Goal: Information Seeking & Learning: Learn about a topic

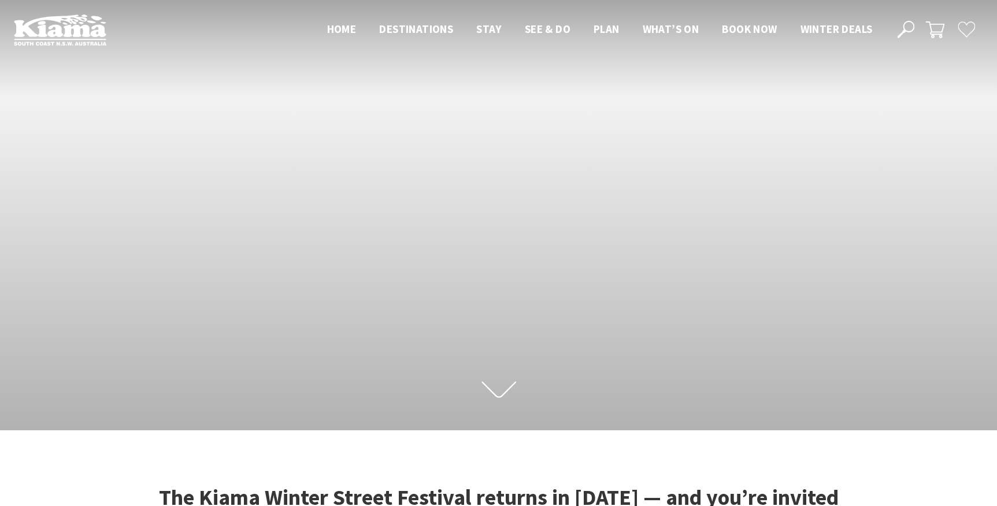
click at [911, 21] on icon at bounding box center [905, 29] width 17 height 17
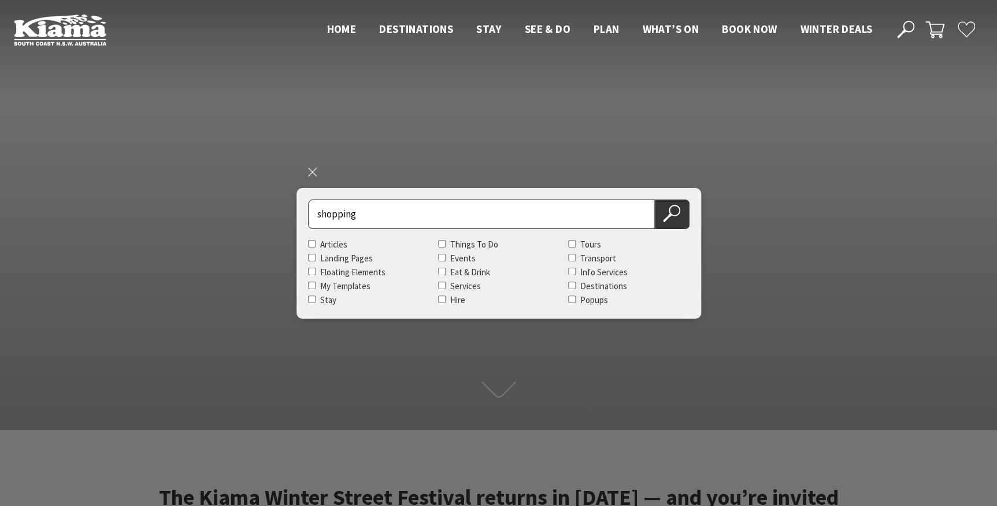
type input "shopping"
click at [655, 199] on button "Search Now" at bounding box center [672, 213] width 35 height 29
click at [680, 208] on button "Search Now" at bounding box center [672, 213] width 35 height 29
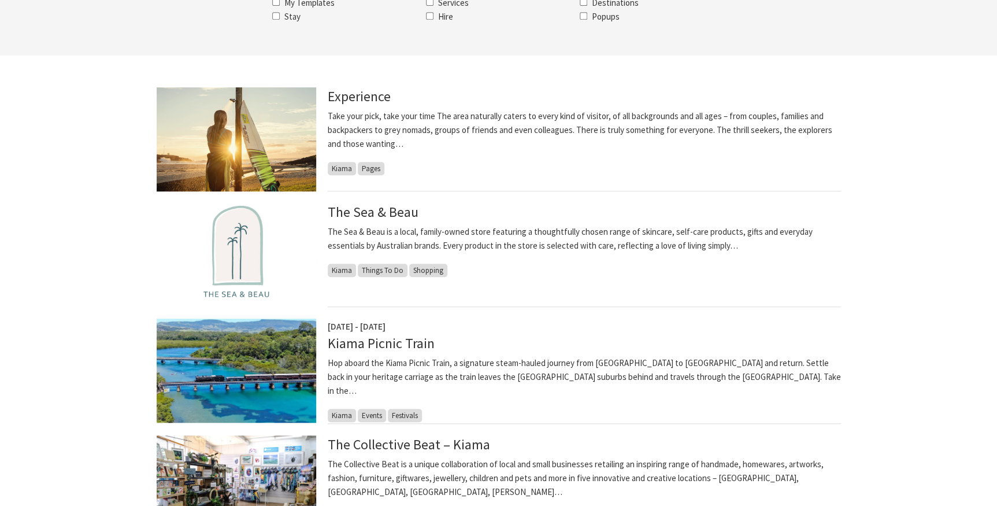
scroll to position [262, 0]
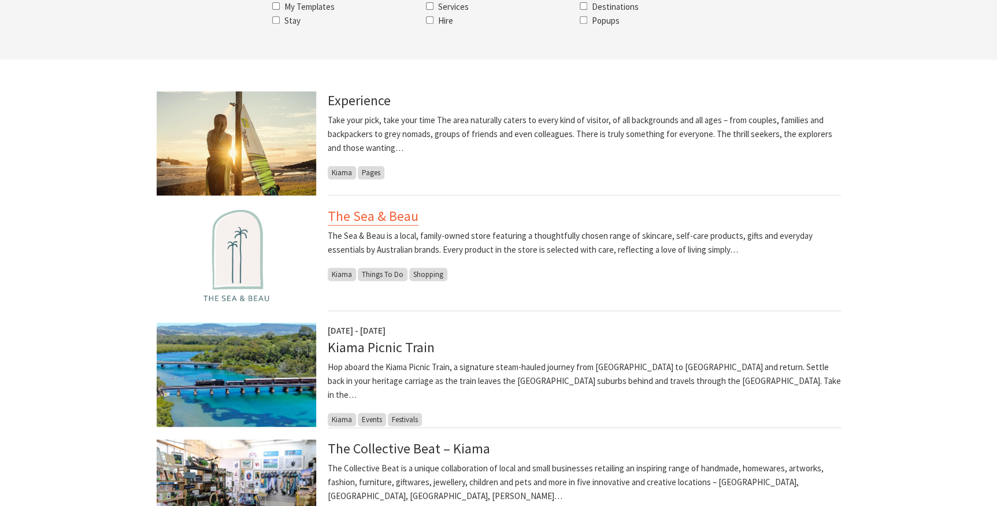
click at [384, 216] on link "The Sea & Beau" at bounding box center [373, 216] width 91 height 18
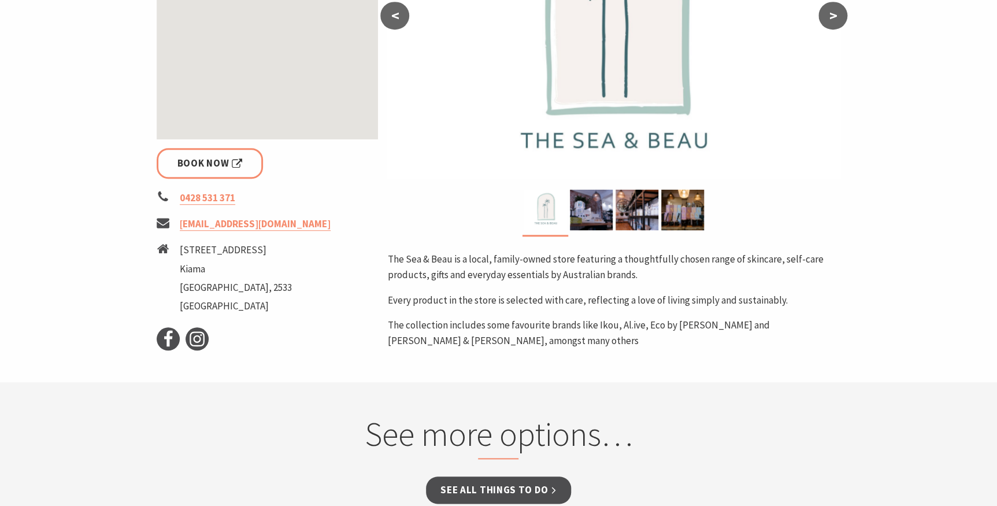
scroll to position [368, 0]
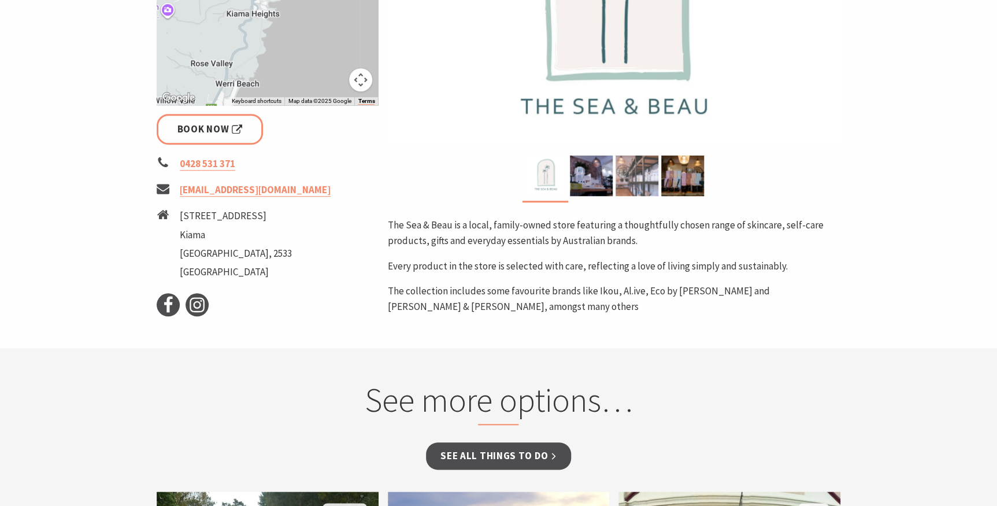
click at [641, 176] on img at bounding box center [636, 175] width 43 height 40
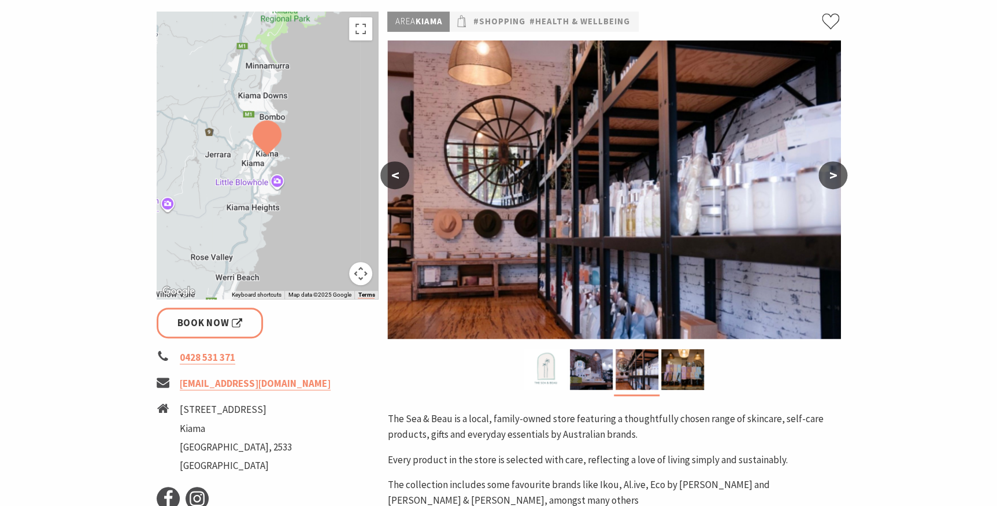
scroll to position [105, 0]
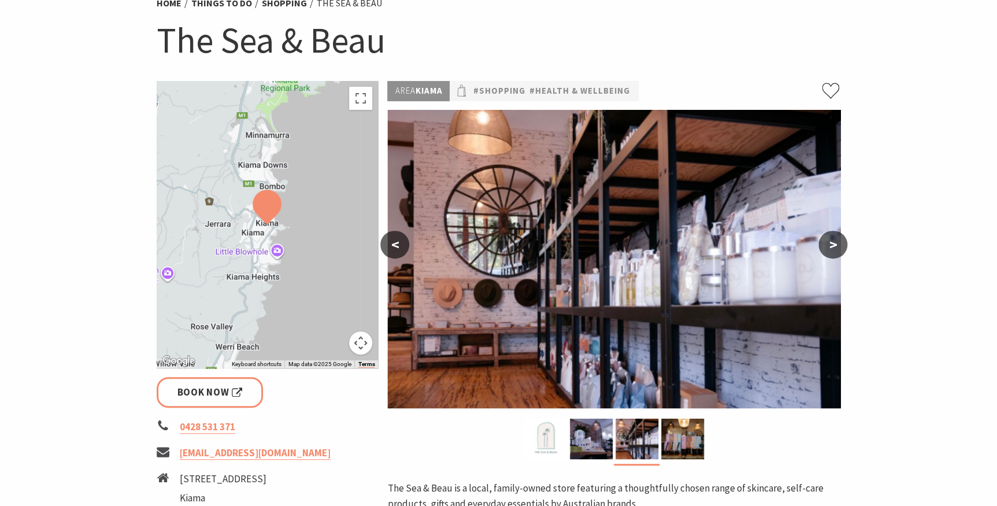
click at [841, 239] on button ">" at bounding box center [832, 245] width 29 height 28
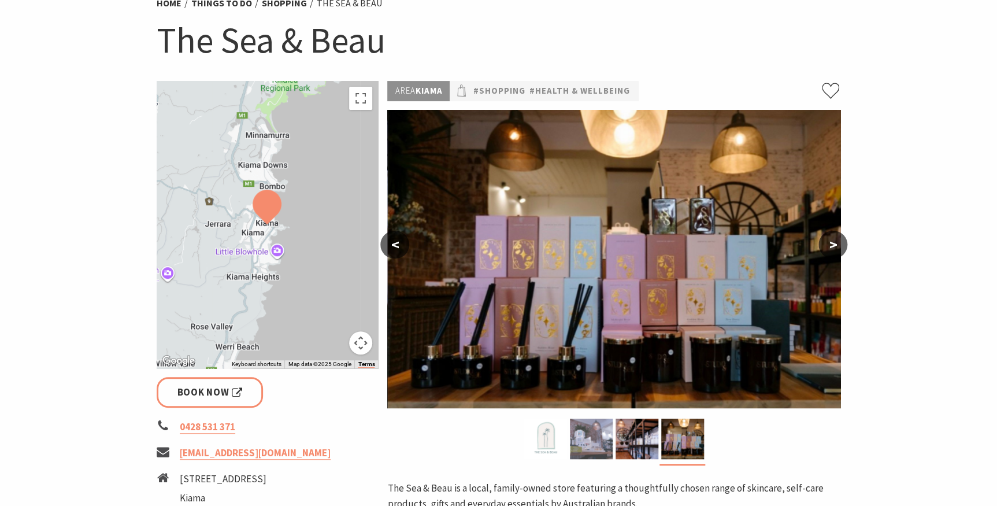
click at [596, 429] on img at bounding box center [591, 438] width 43 height 40
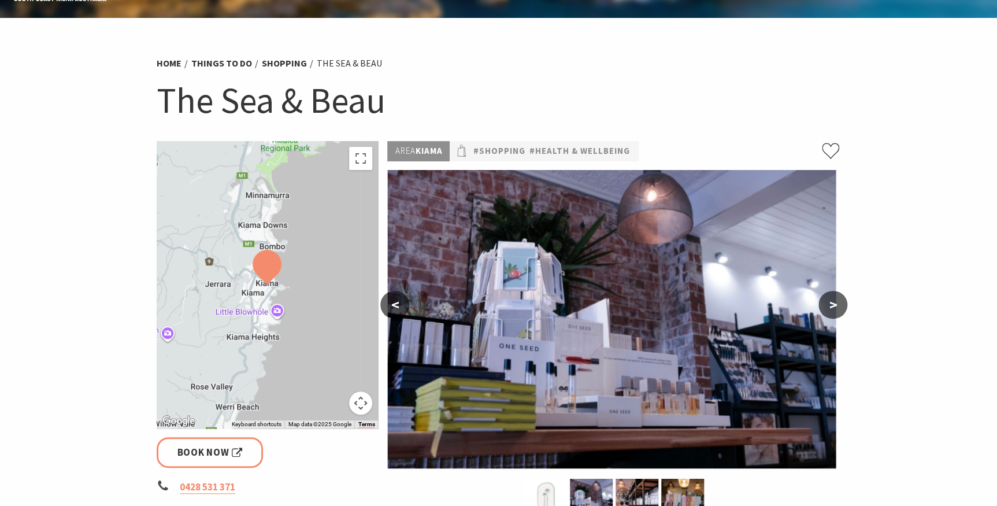
scroll to position [0, 0]
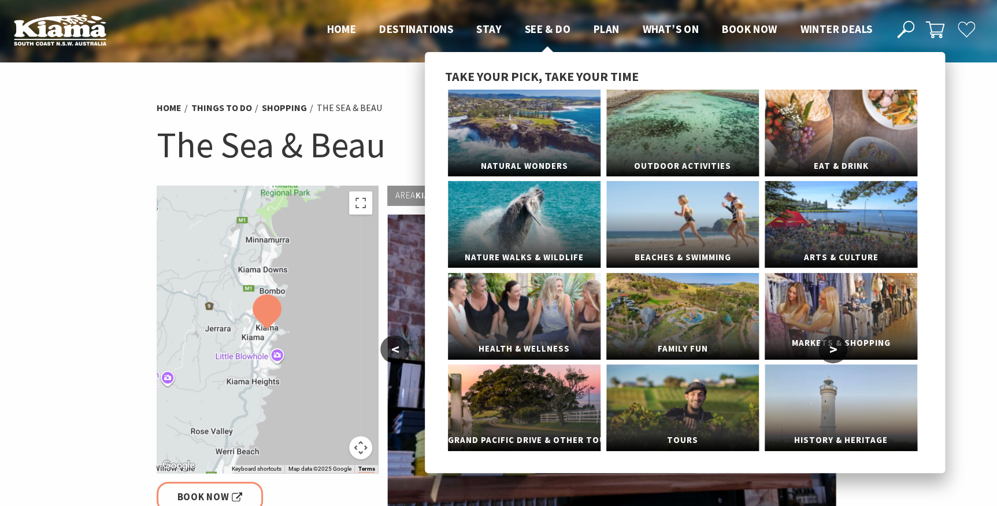
click at [840, 288] on link "Markets & Shopping" at bounding box center [841, 316] width 153 height 87
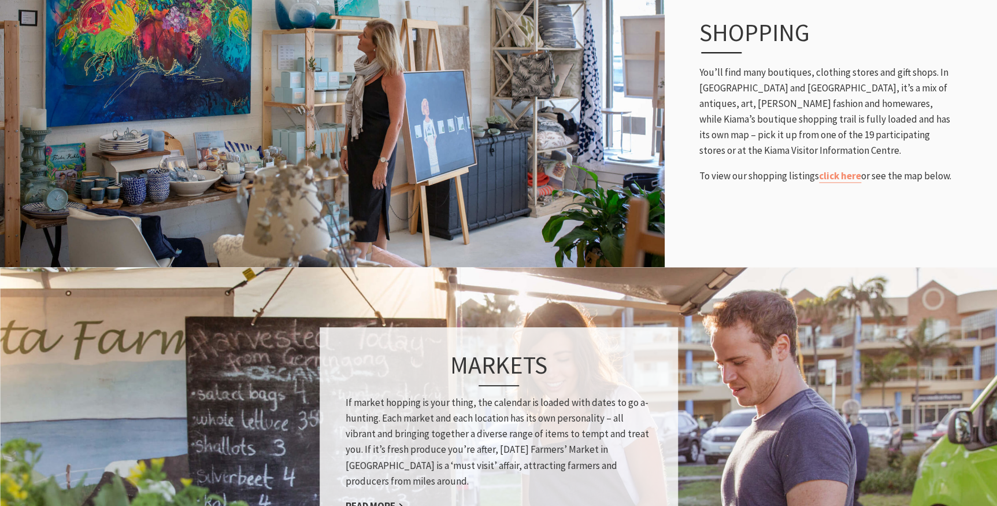
scroll to position [525, 0]
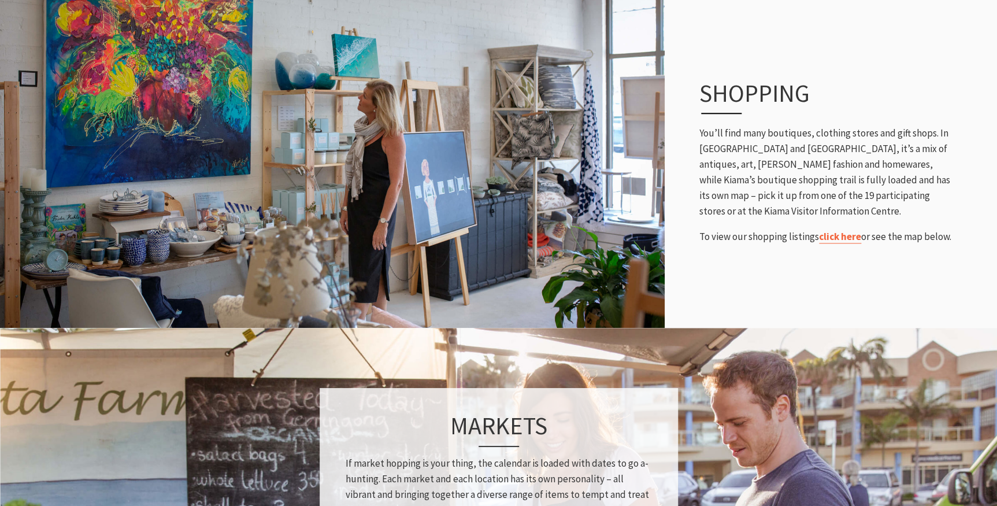
click at [847, 236] on link "click here" at bounding box center [840, 236] width 42 height 13
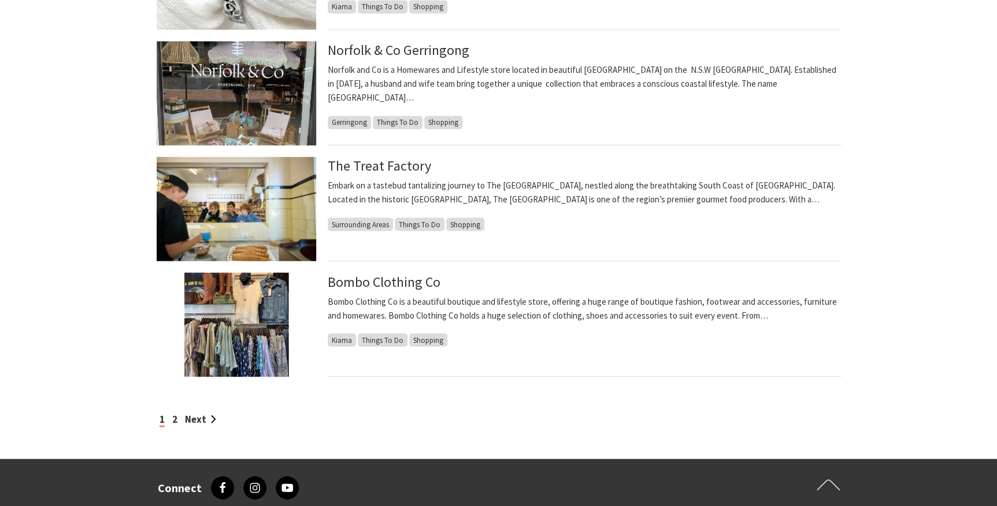
scroll to position [893, 0]
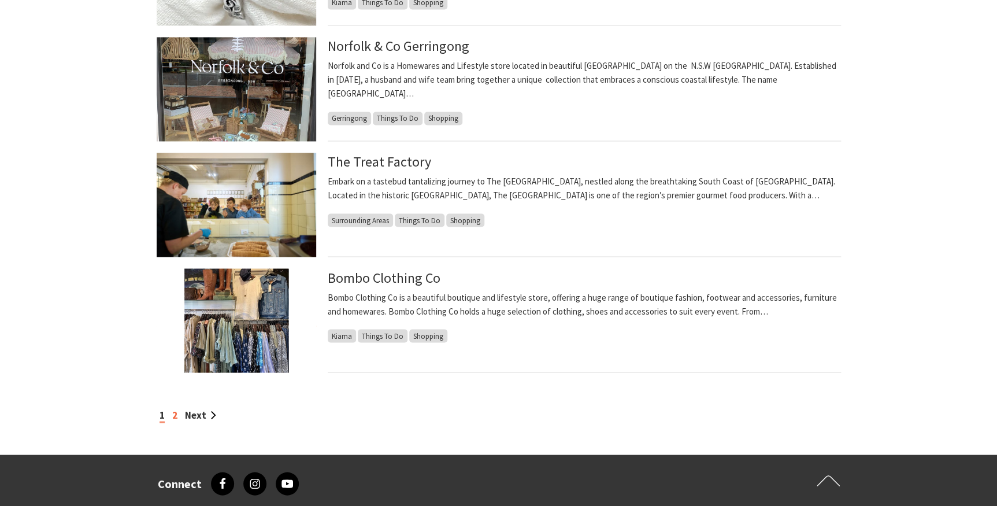
click at [172, 413] on link "2" at bounding box center [174, 414] width 5 height 13
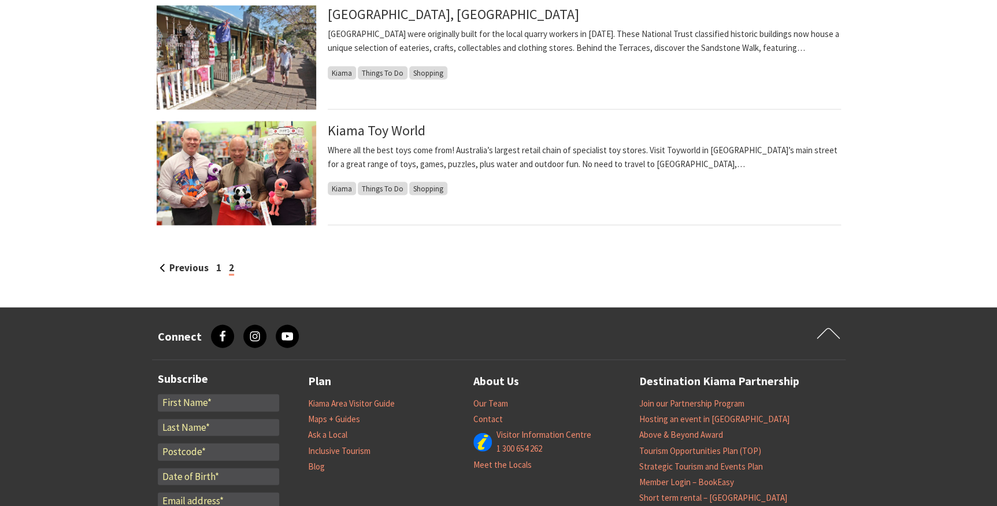
scroll to position [1051, 0]
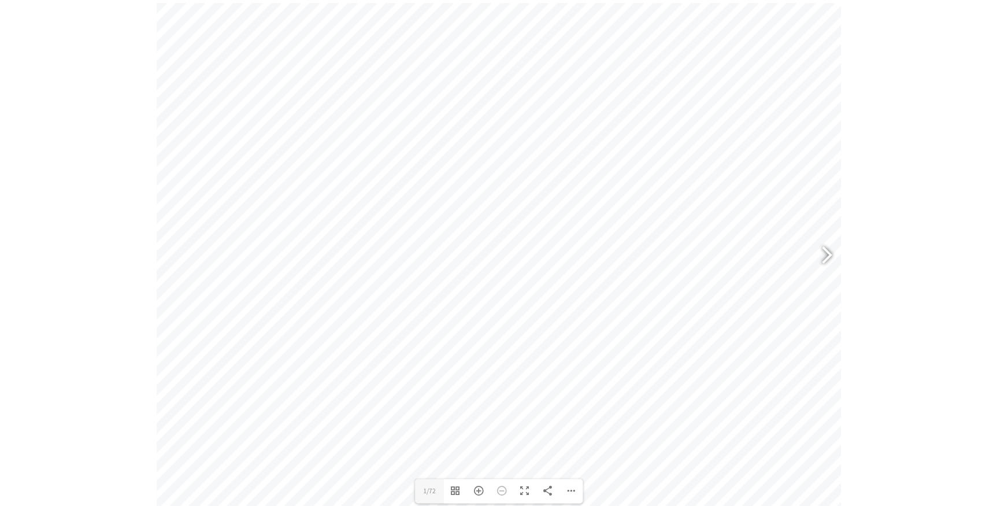
scroll to position [506, 0]
click at [828, 259] on div at bounding box center [821, 264] width 27 height 42
click at [827, 259] on div at bounding box center [821, 264] width 27 height 42
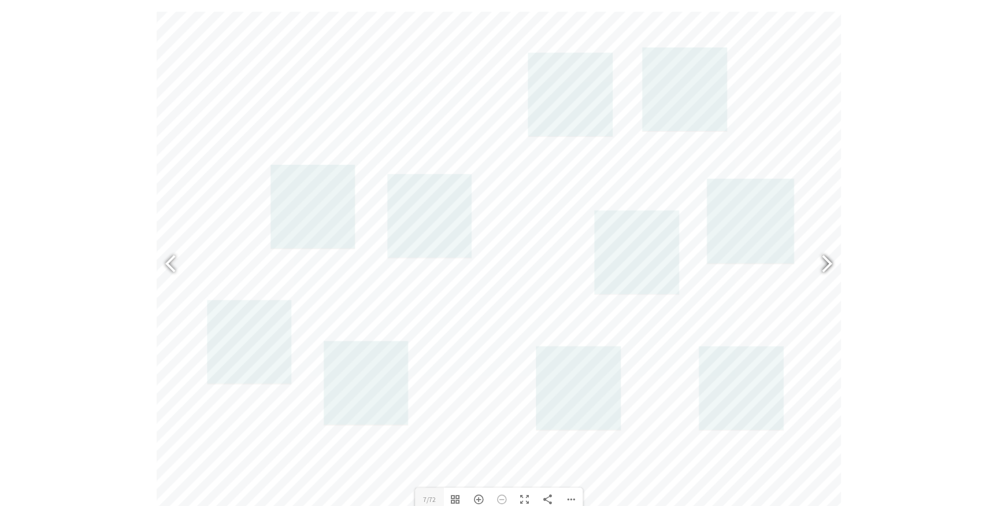
click at [821, 258] on div at bounding box center [821, 264] width 27 height 42
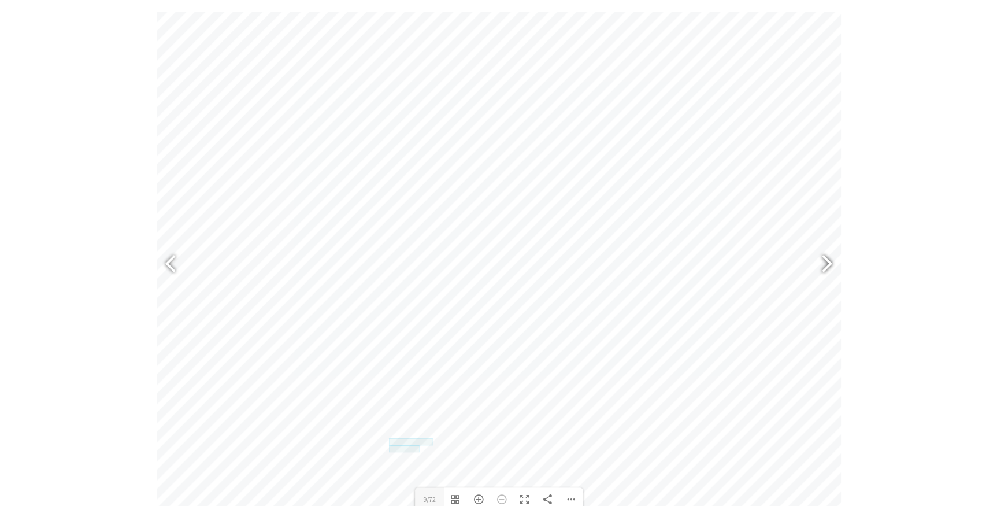
click at [826, 259] on div at bounding box center [821, 264] width 27 height 42
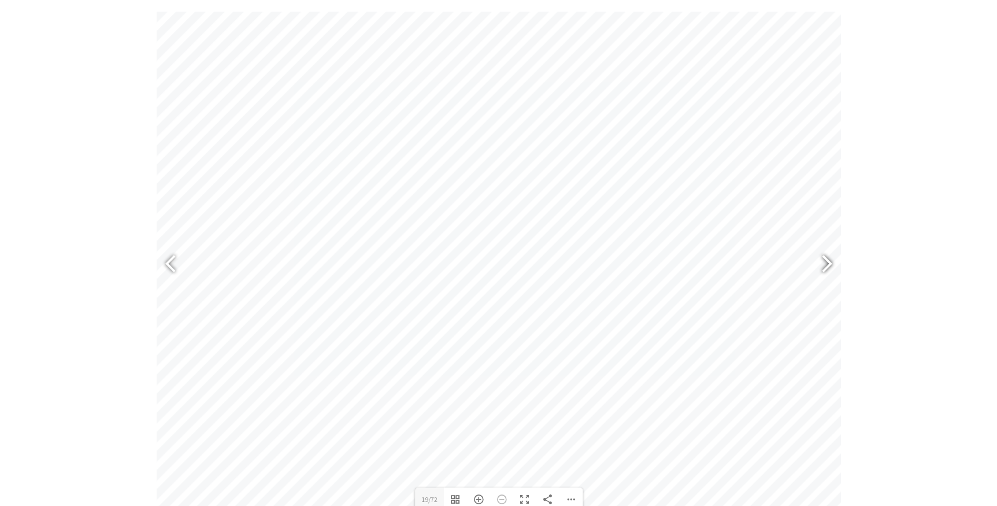
click at [826, 259] on div at bounding box center [821, 264] width 27 height 42
click at [169, 260] on div at bounding box center [175, 264] width 27 height 42
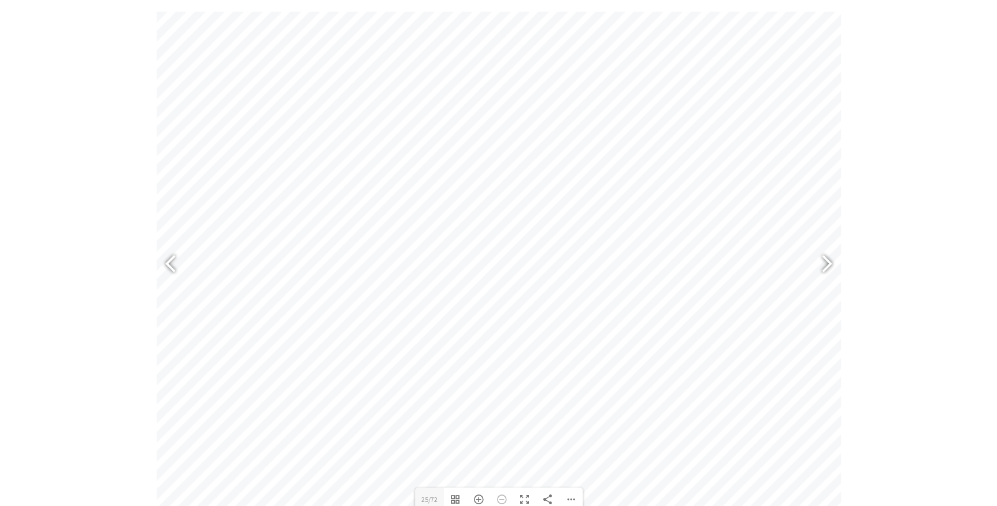
click at [53, 39] on section "The 2025 Kiama Visitor Guide is the must-have handbook for visitors, highlighti…" at bounding box center [498, 229] width 997 height 712
click at [162, 259] on div at bounding box center [175, 264] width 27 height 42
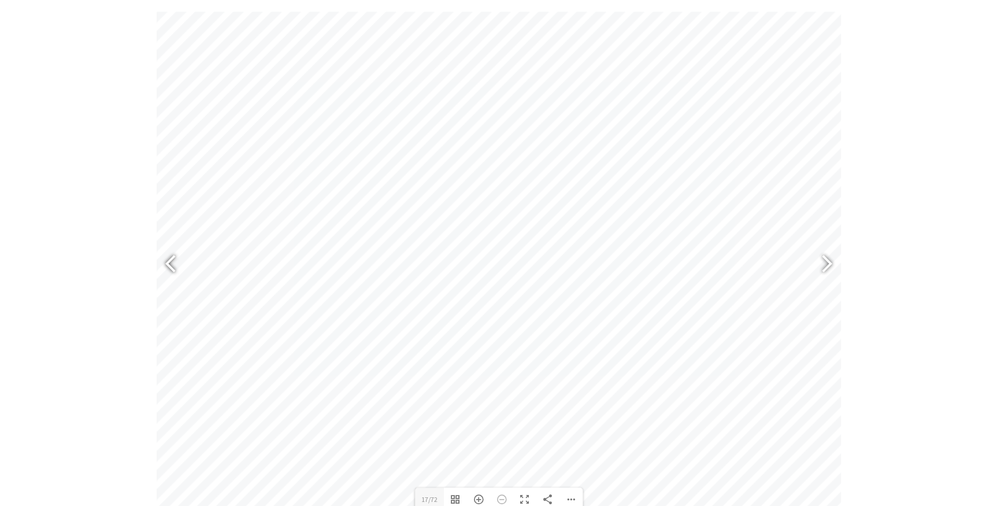
click at [162, 259] on div at bounding box center [175, 264] width 27 height 42
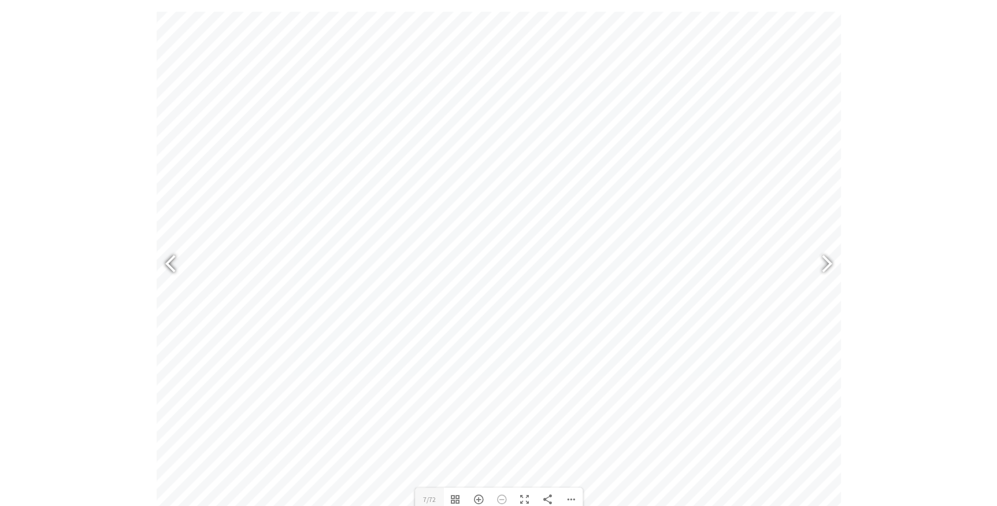
click at [162, 259] on div at bounding box center [175, 264] width 27 height 42
click at [826, 259] on div at bounding box center [821, 264] width 27 height 42
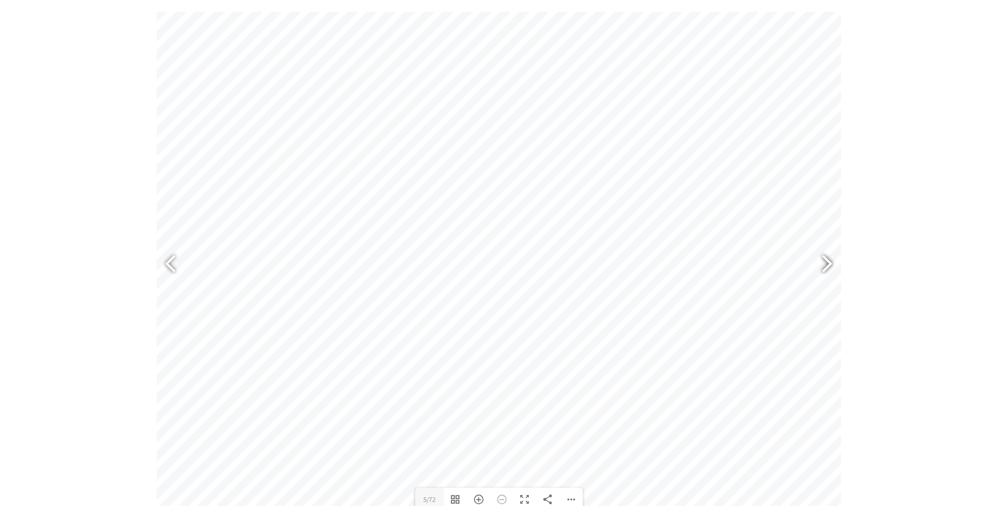
click at [826, 259] on div at bounding box center [821, 264] width 27 height 42
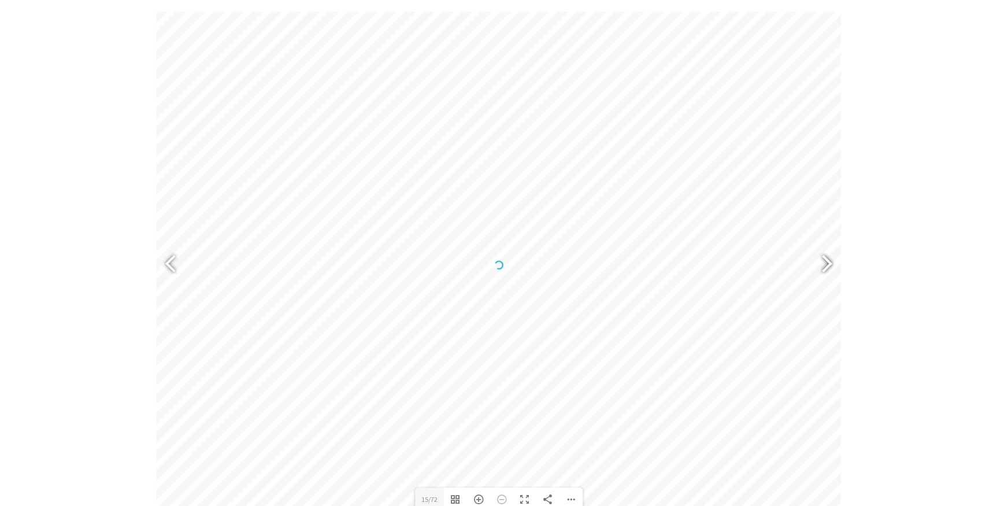
click at [826, 259] on div at bounding box center [821, 264] width 27 height 42
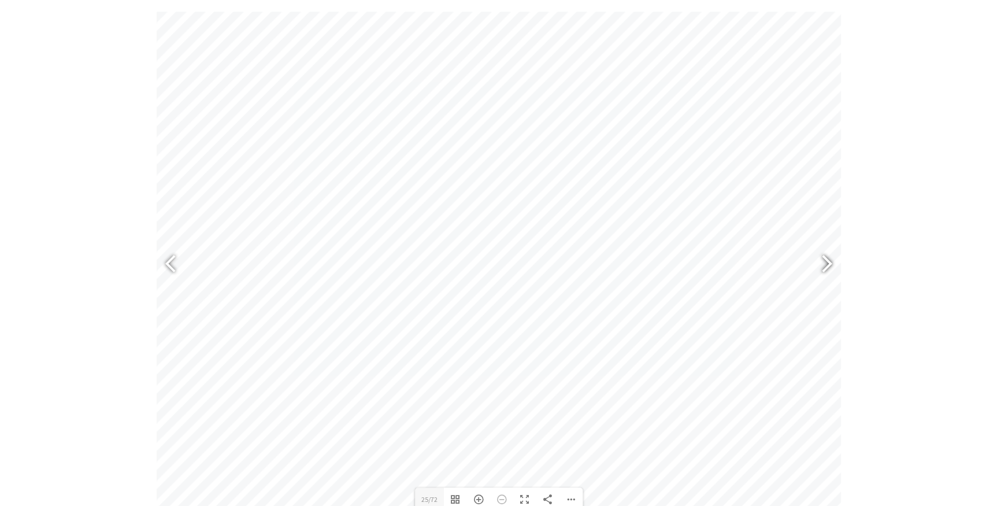
click at [826, 259] on div at bounding box center [821, 264] width 27 height 42
click at [823, 258] on div at bounding box center [821, 264] width 27 height 42
click at [168, 256] on div at bounding box center [175, 264] width 27 height 42
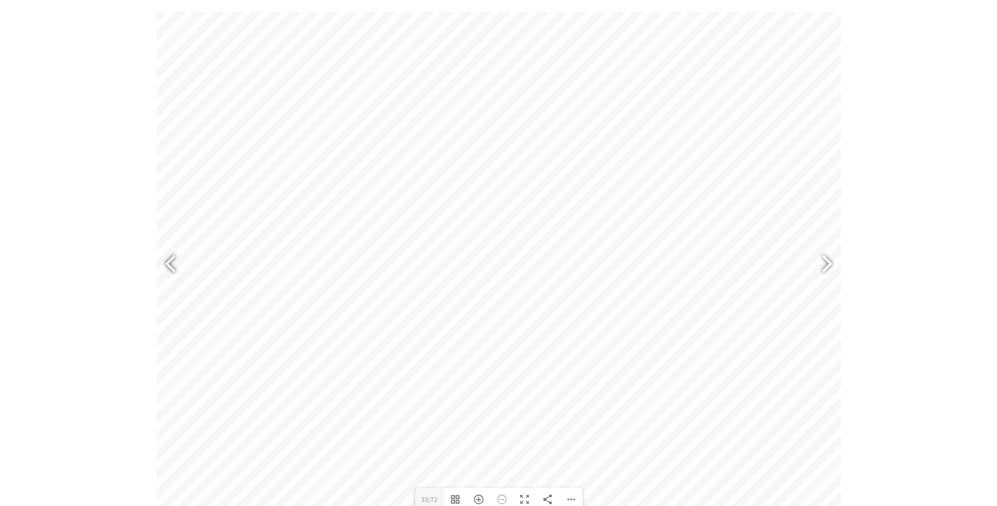
type input "31"
click at [876, 174] on section "The 2025 Kiama Visitor Guide is the must-have handbook for visitors, highlighti…" at bounding box center [498, 229] width 997 height 712
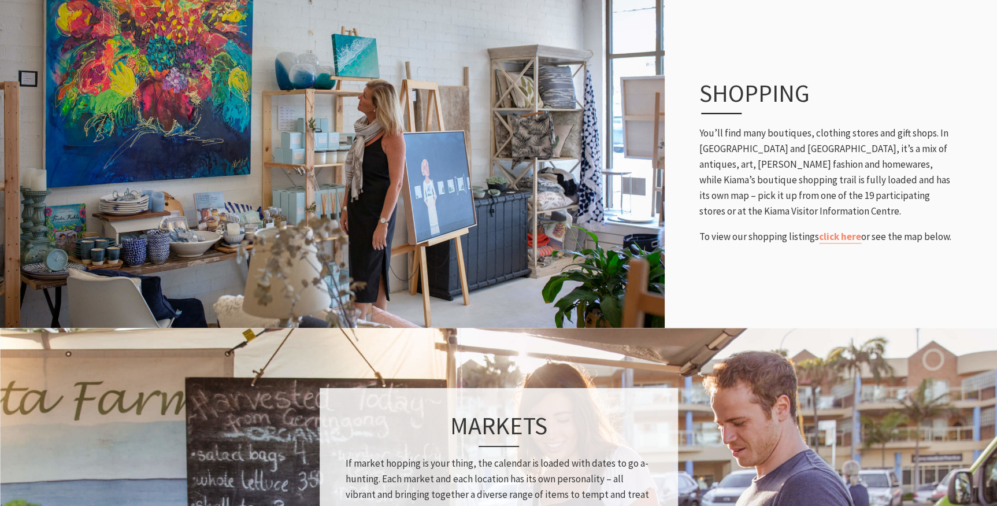
scroll to position [471, 1010]
